Goal: Transaction & Acquisition: Purchase product/service

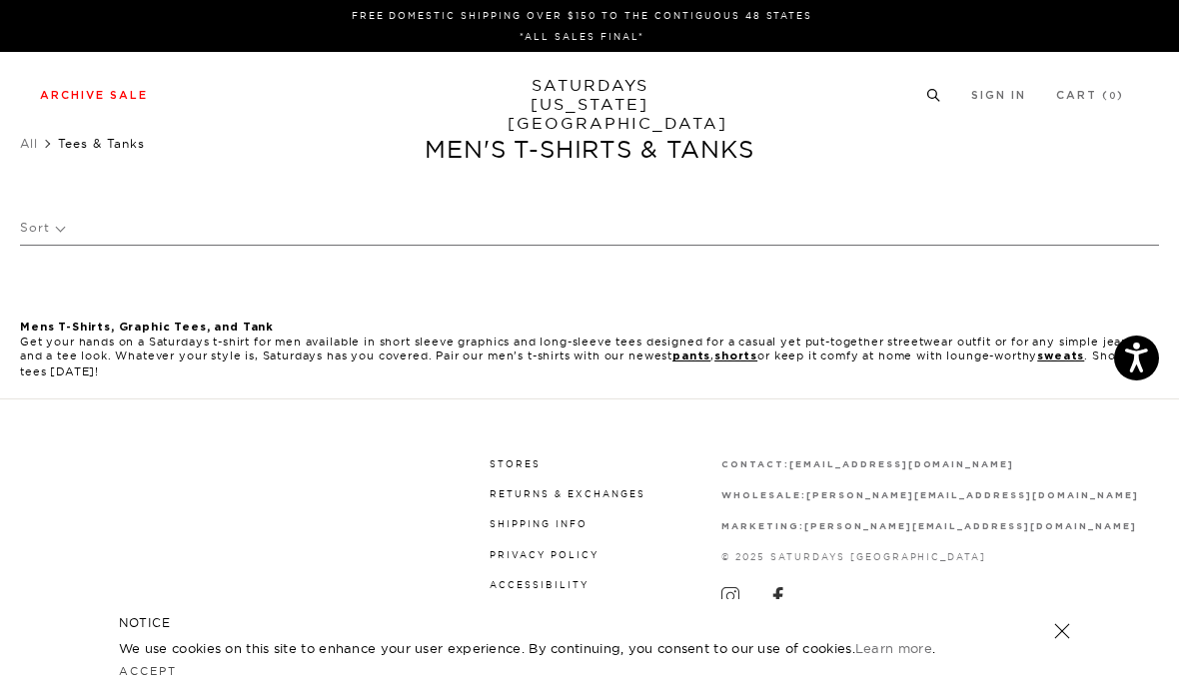
click at [173, 190] on link "Tees" at bounding box center [176, 189] width 25 height 14
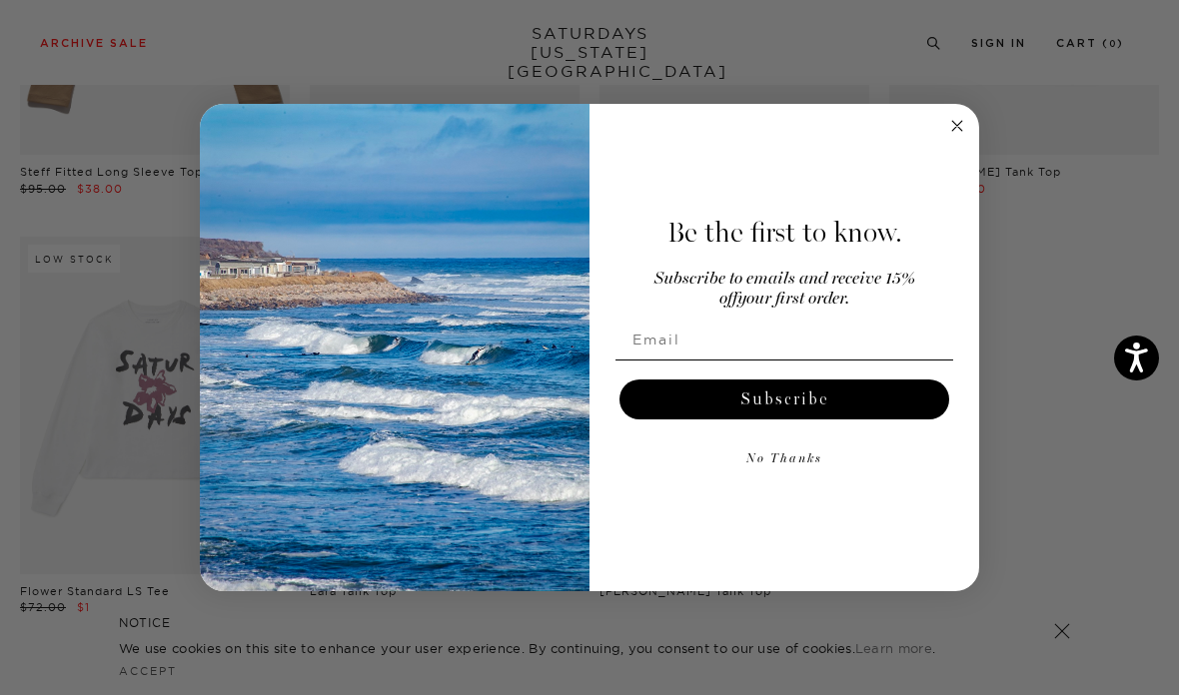
scroll to position [805, 0]
click at [950, 135] on circle "Close dialog" at bounding box center [957, 126] width 23 height 23
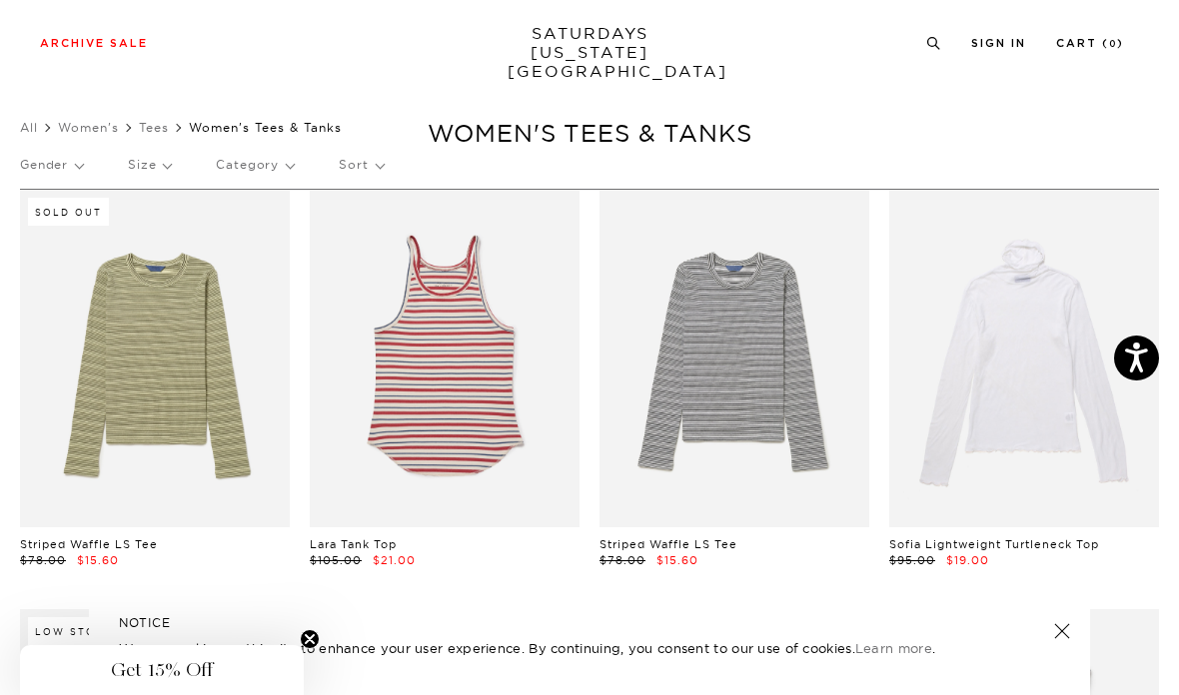
scroll to position [0, 0]
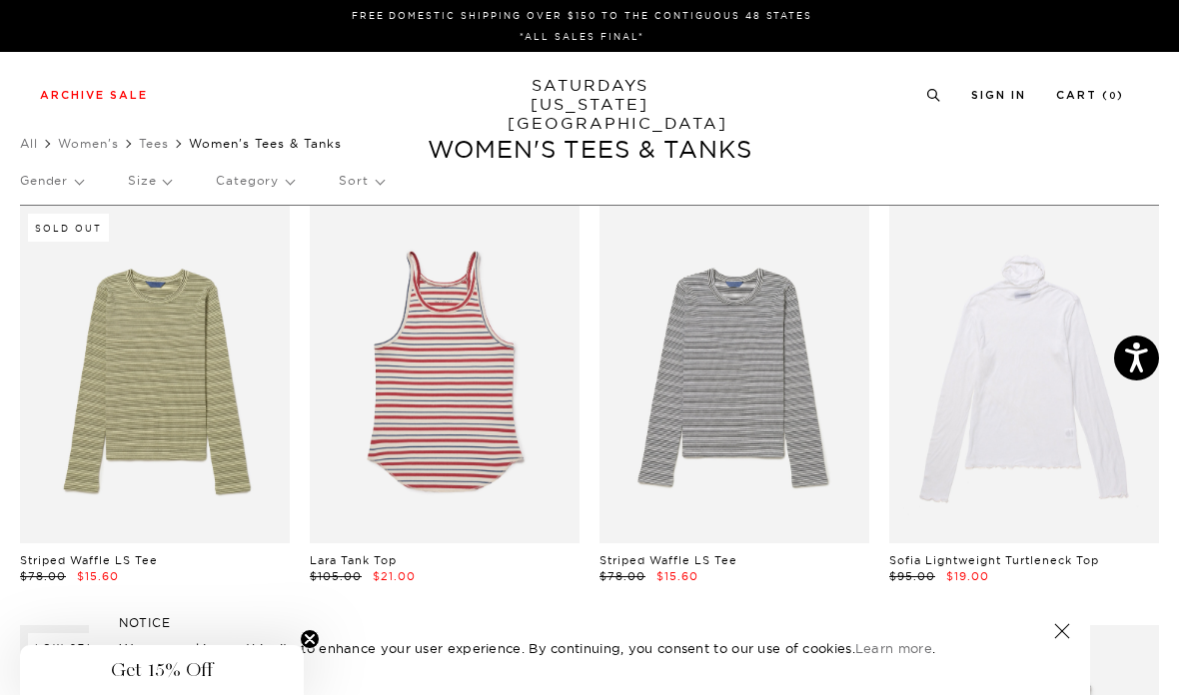
click at [610, 92] on link "SATURDAYS NEW YORK CITY" at bounding box center [589, 104] width 165 height 57
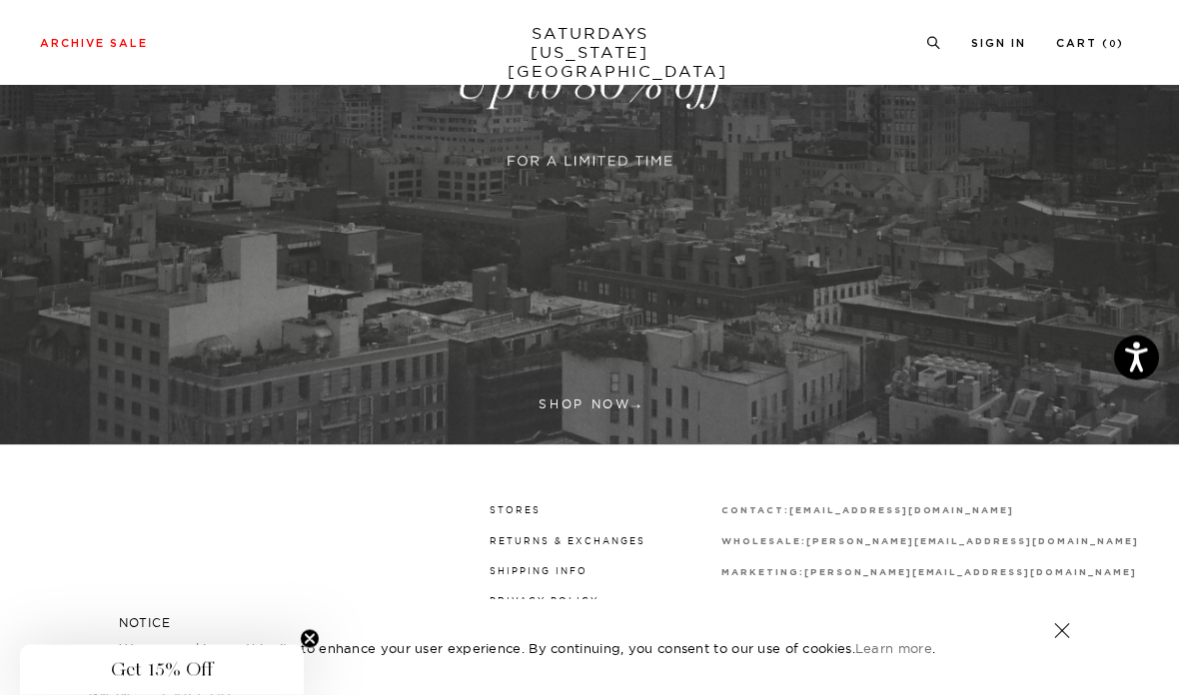
scroll to position [428, 0]
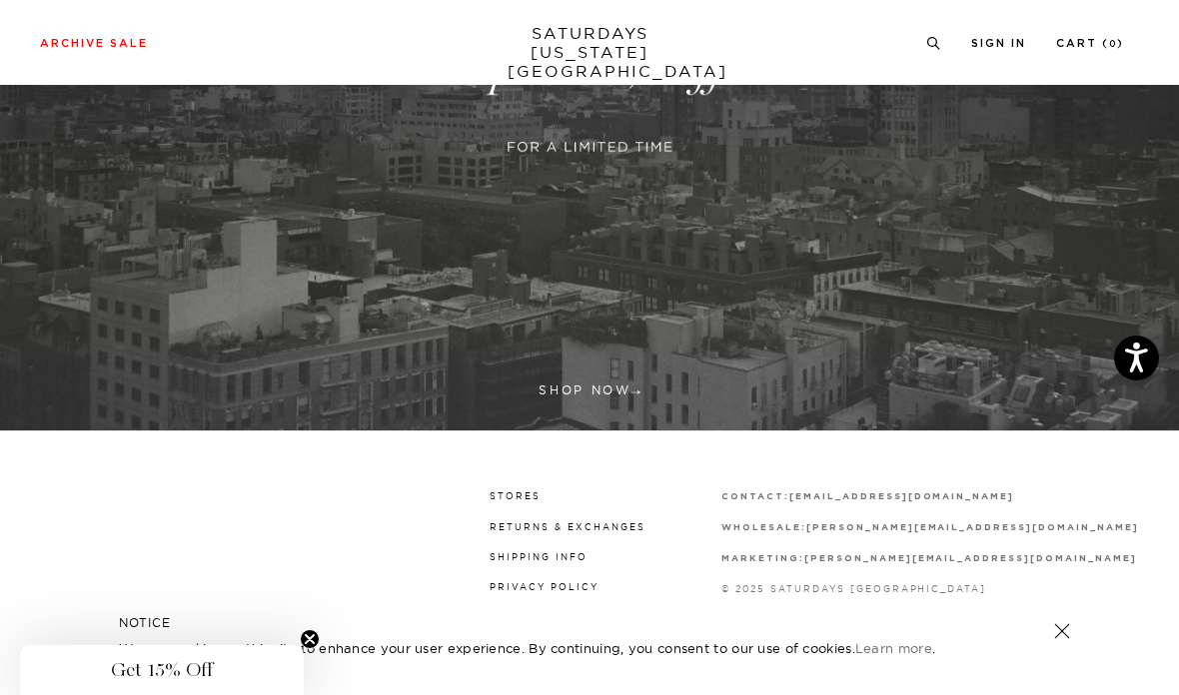
click at [619, 371] on link at bounding box center [589, 70] width 1179 height 722
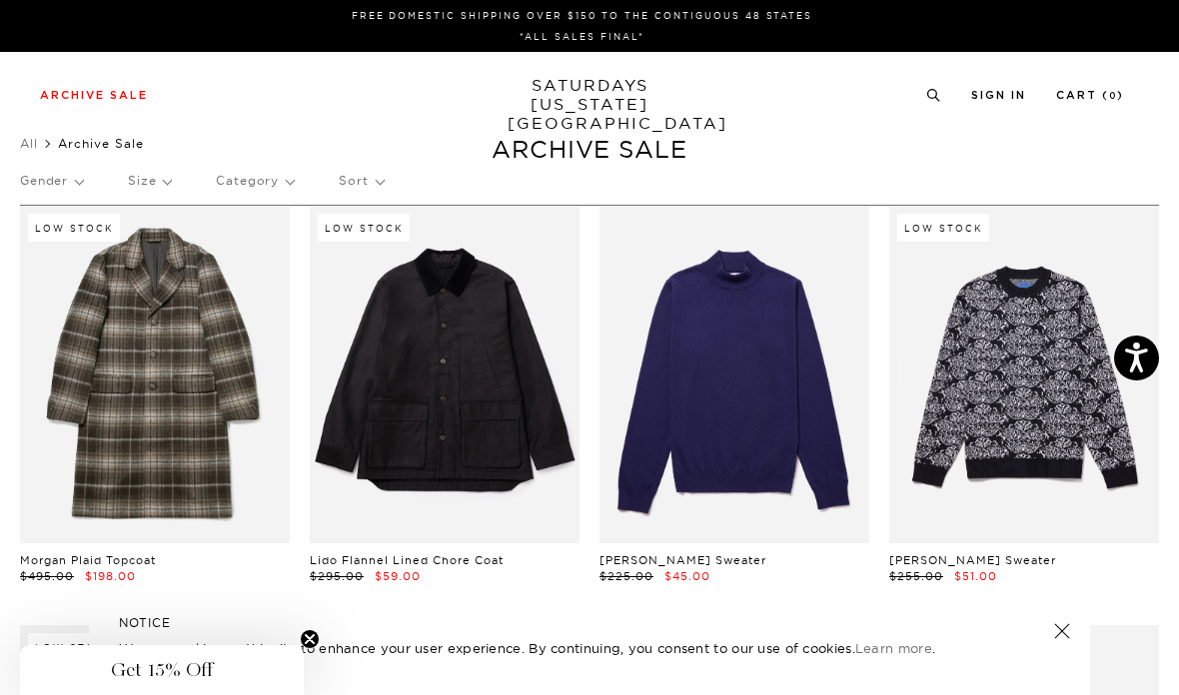
click at [75, 179] on p "Gender" at bounding box center [51, 181] width 63 height 46
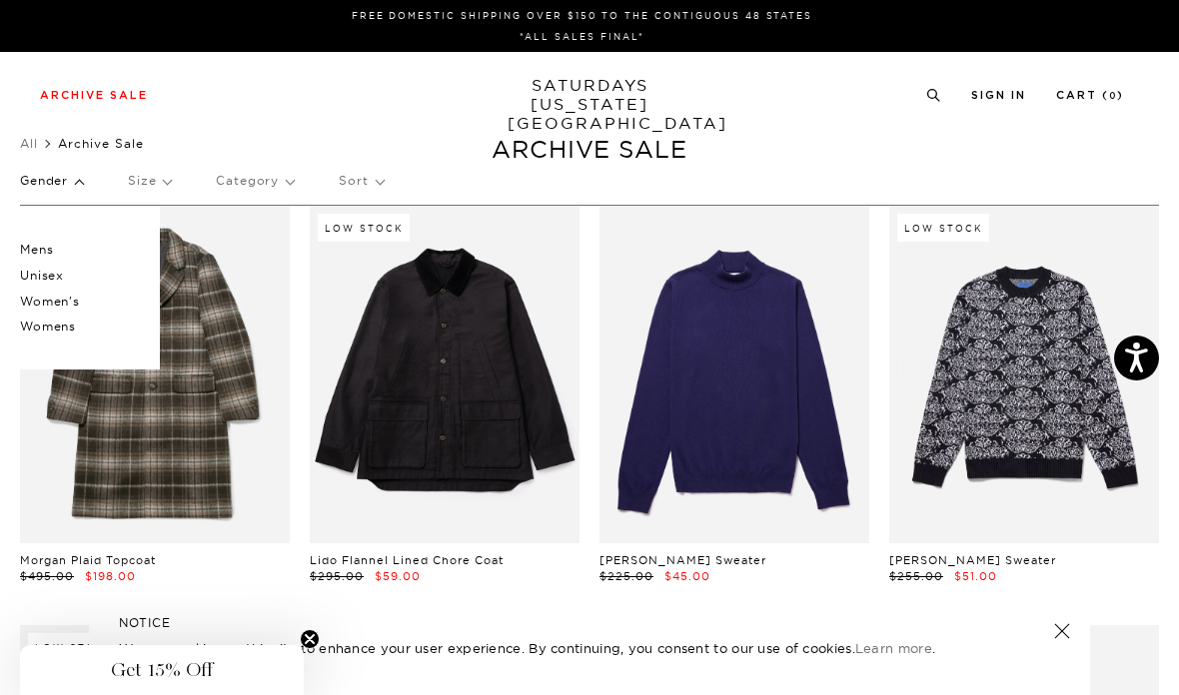
click at [74, 300] on p "Women's" at bounding box center [80, 302] width 120 height 26
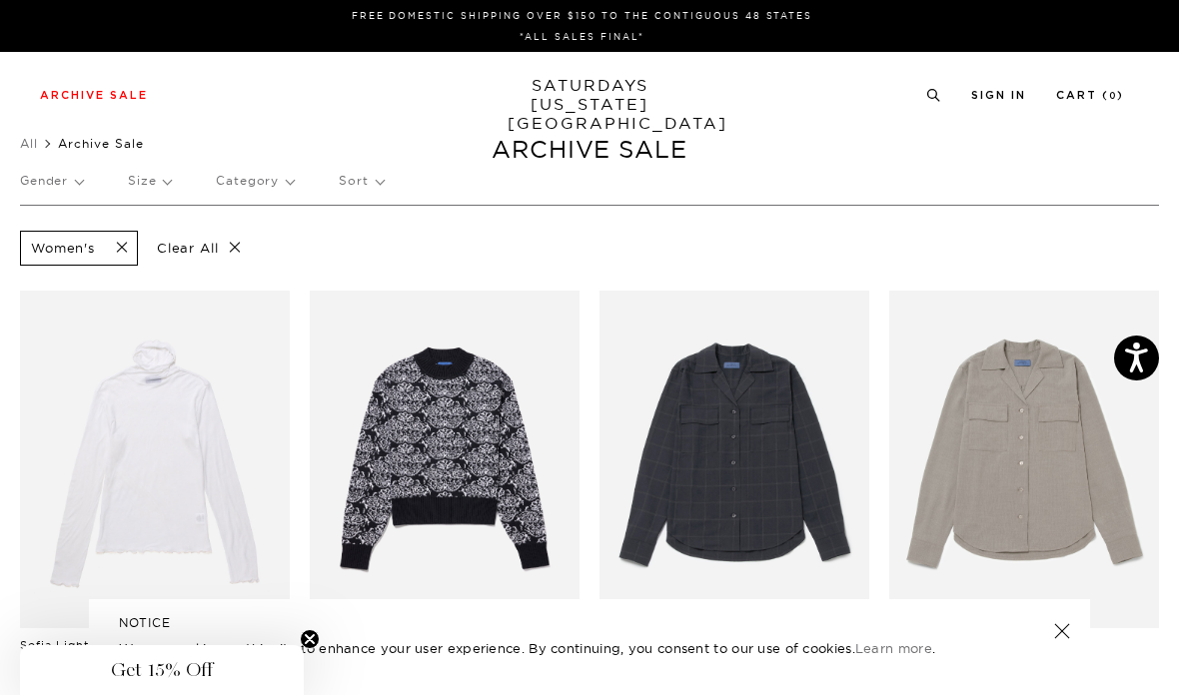
click at [242, 182] on p "Category" at bounding box center [255, 181] width 78 height 46
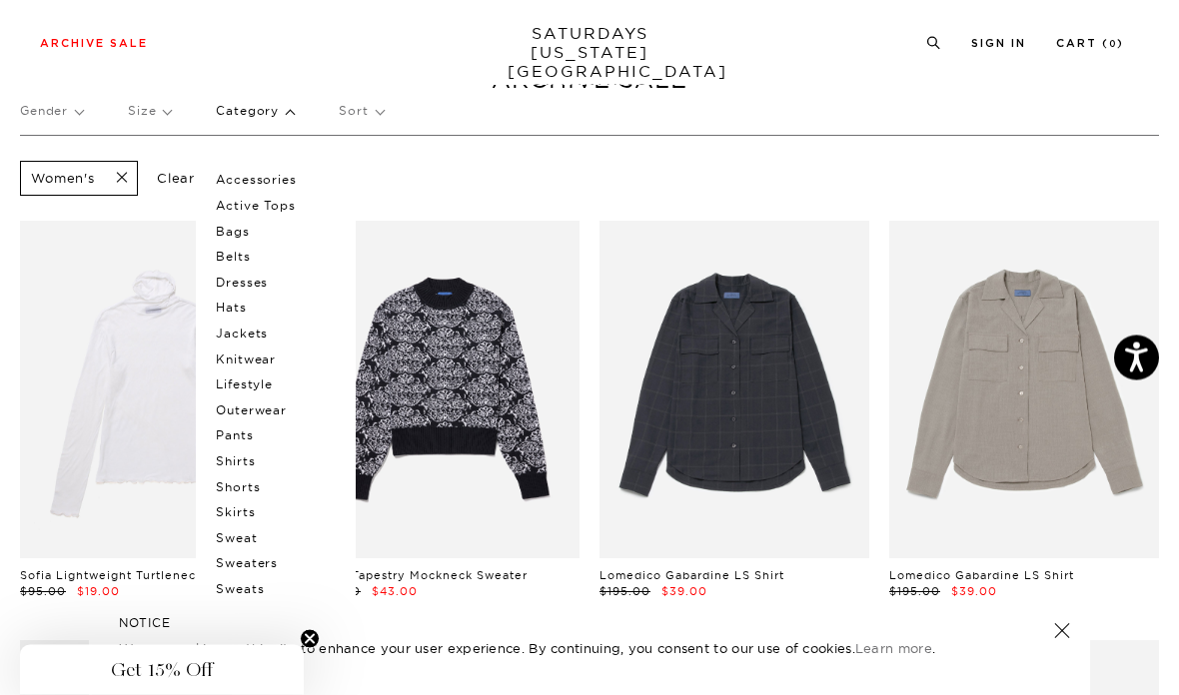
scroll to position [70, 0]
click at [247, 457] on p "Shirts" at bounding box center [276, 462] width 120 height 26
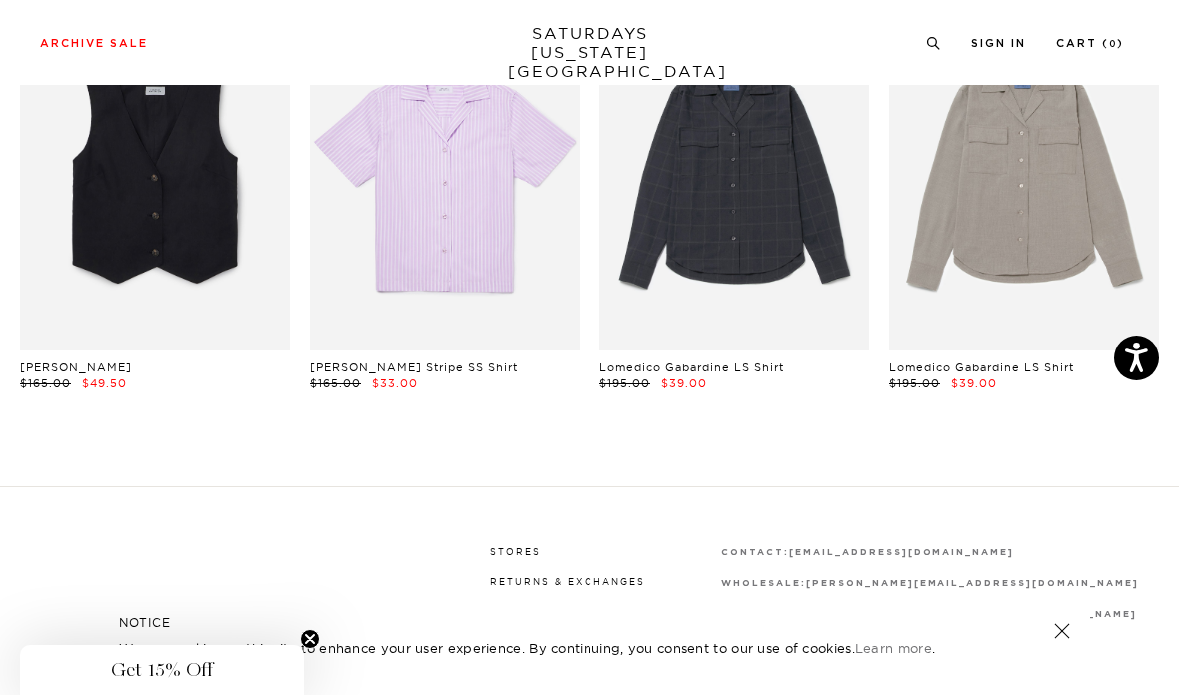
scroll to position [1114, 0]
